Goal: Information Seeking & Learning: Learn about a topic

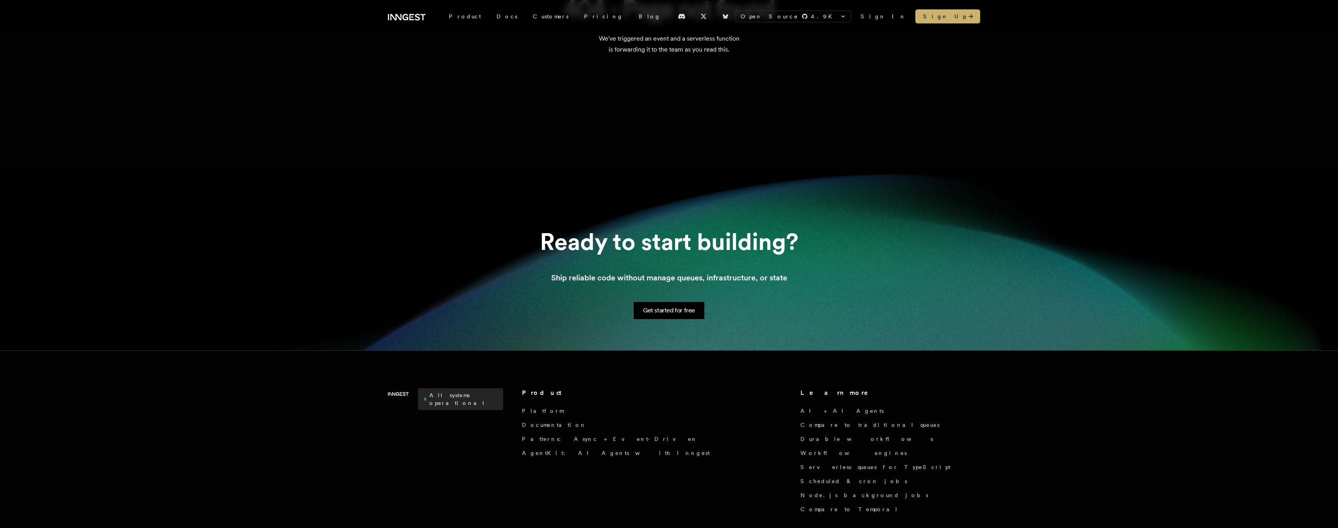
scroll to position [201, 0]
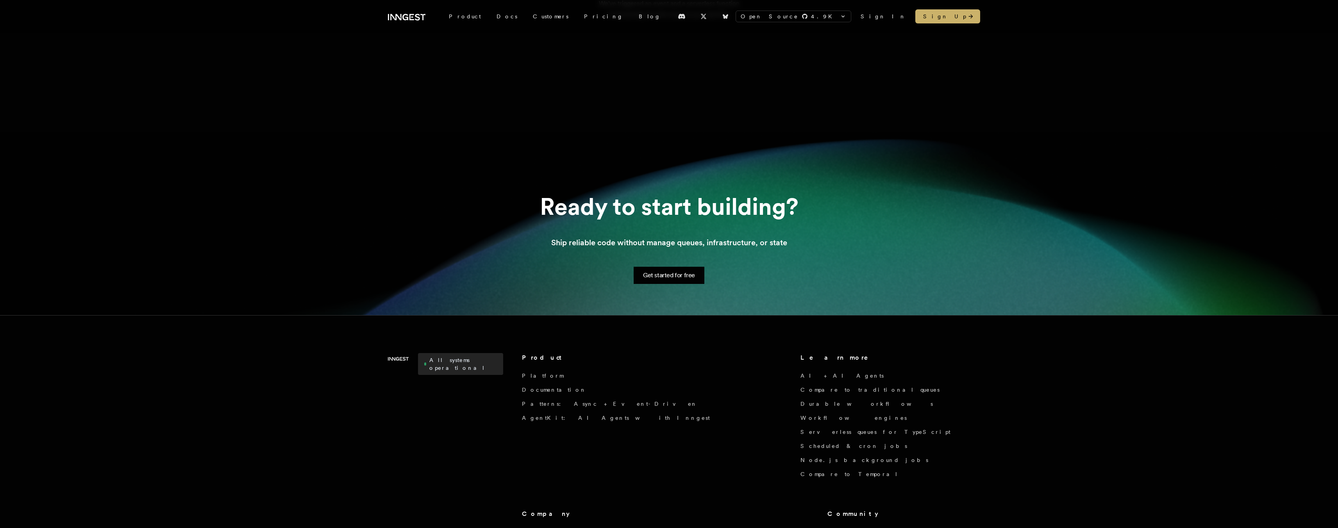
click at [410, 21] on icon at bounding box center [407, 17] width 38 height 9
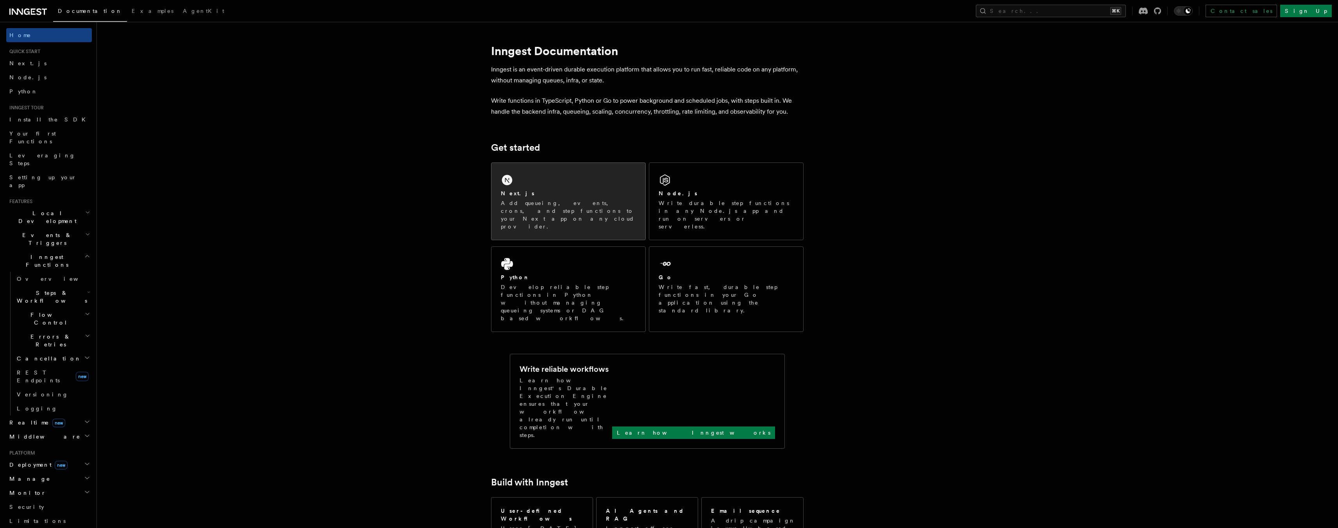
click at [533, 193] on div "Next.js" at bounding box center [568, 194] width 135 height 8
